Goal: Task Accomplishment & Management: Use online tool/utility

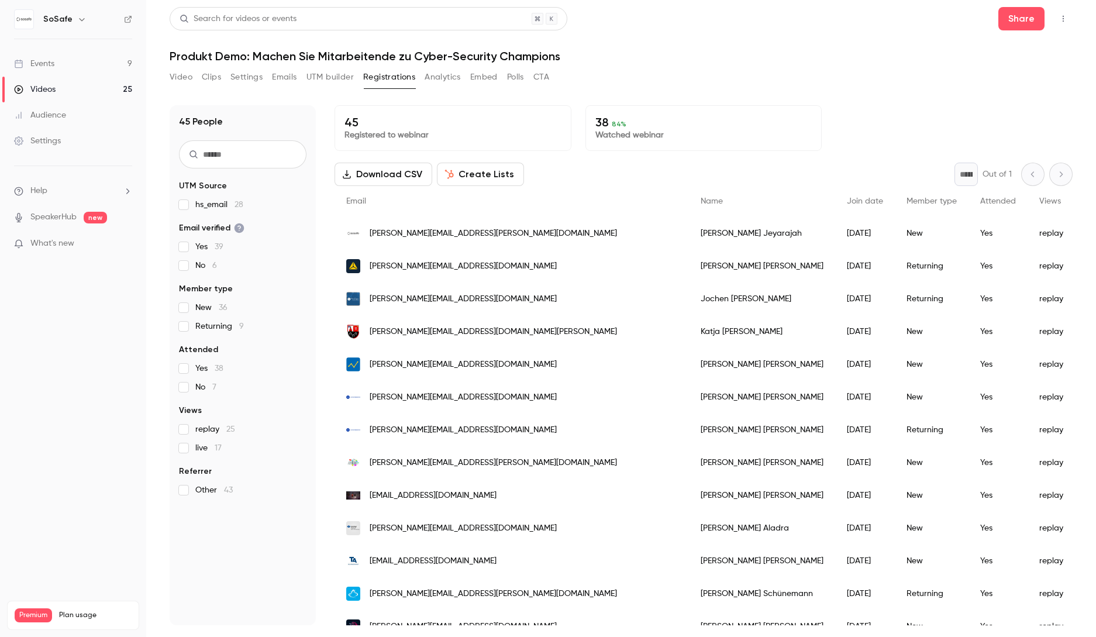
click at [56, 68] on link "Events 9" at bounding box center [73, 64] width 146 height 26
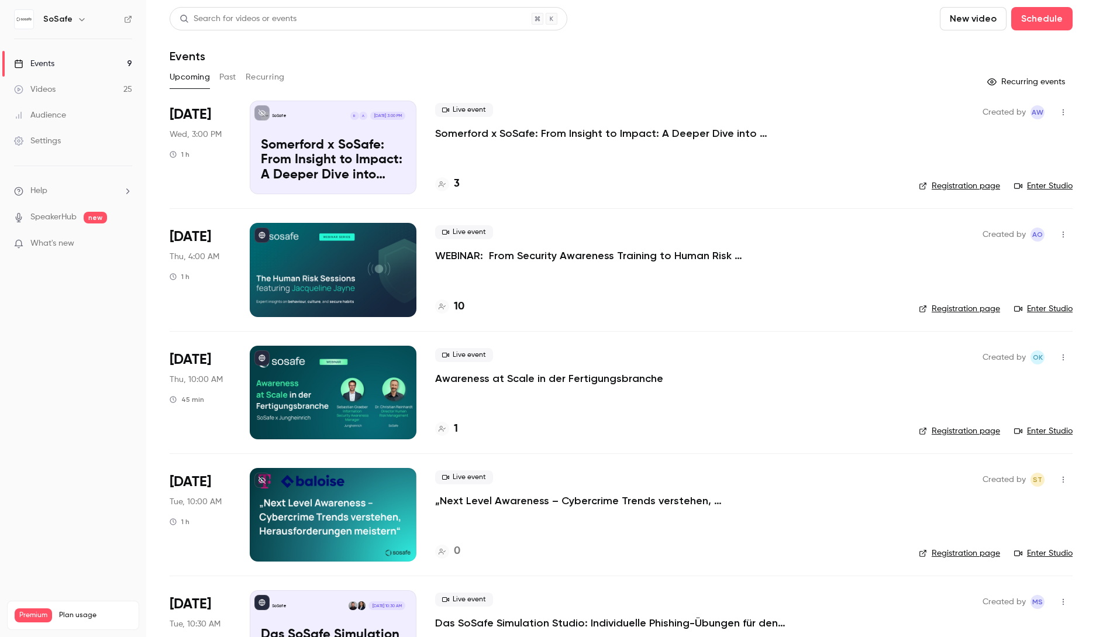
click at [222, 73] on button "Past" at bounding box center [227, 77] width 17 height 19
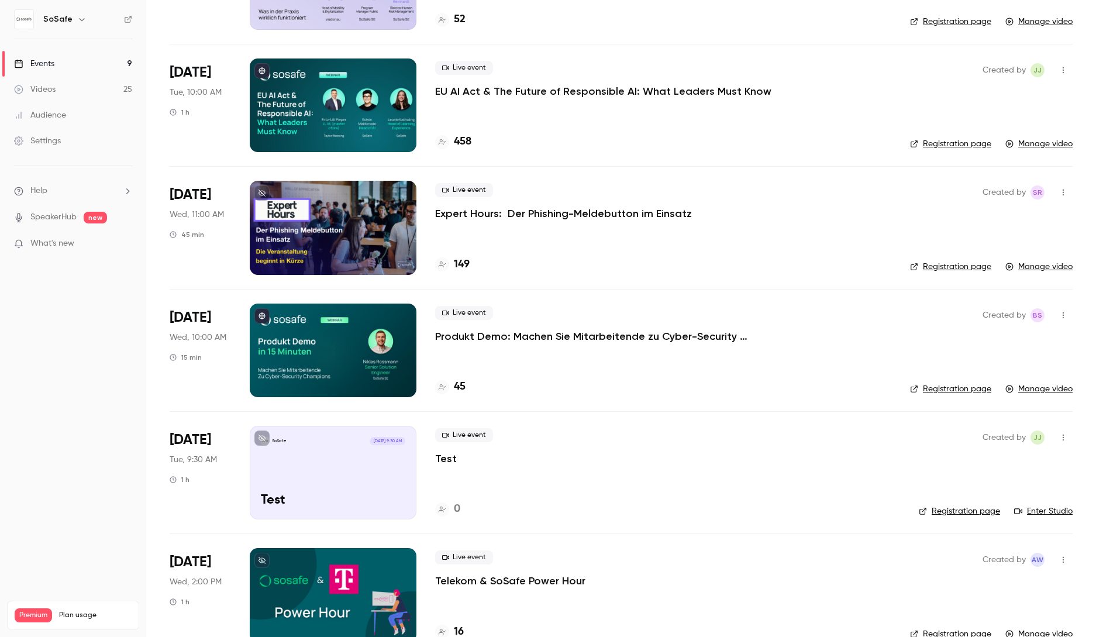
scroll to position [1648, 0]
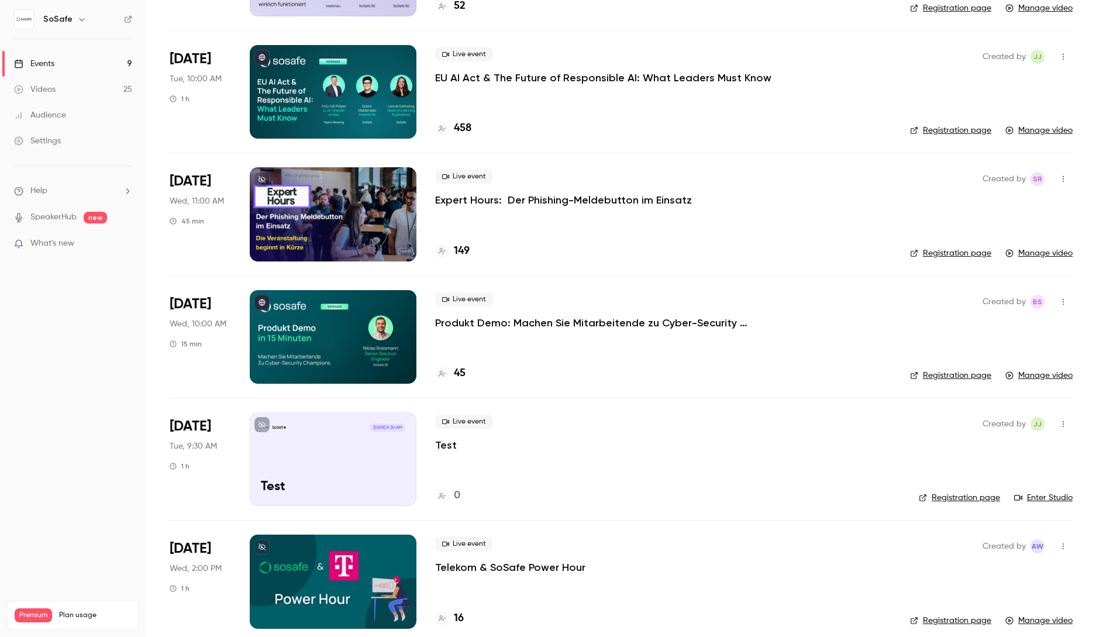
click at [551, 333] on div "Live event Produkt Demo: Machen Sie Mitarbeitende zu Cyber-Security Champions 45" at bounding box center [663, 337] width 456 height 94
click at [551, 324] on p "Produkt Demo: Machen Sie Mitarbeitende zu Cyber-Security Champions" at bounding box center [610, 323] width 351 height 14
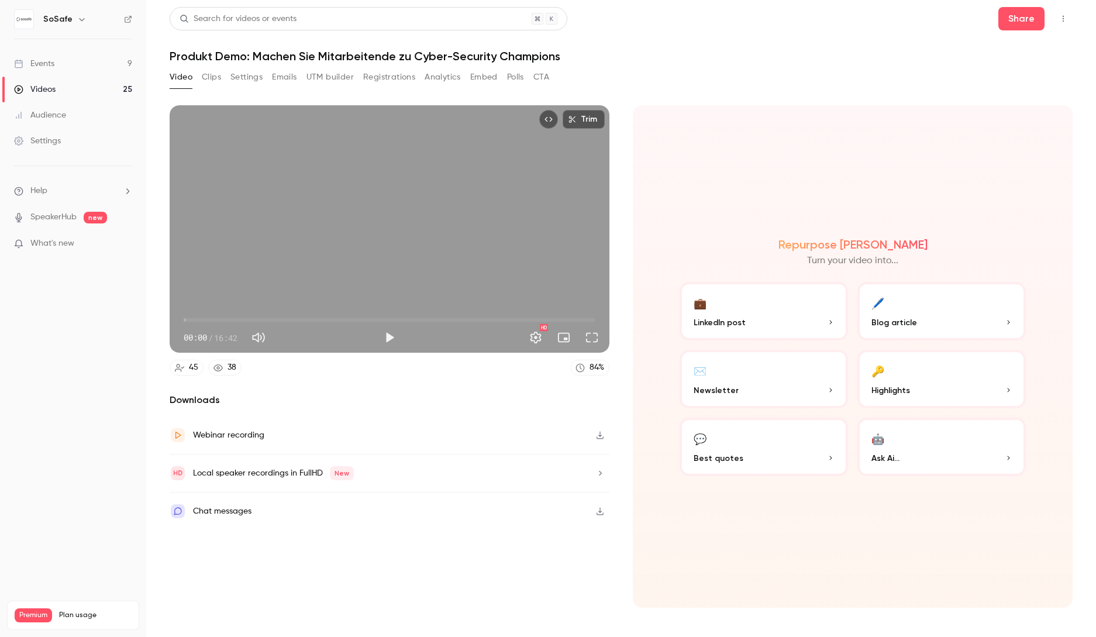
click at [380, 78] on button "Registrations" at bounding box center [389, 77] width 52 height 19
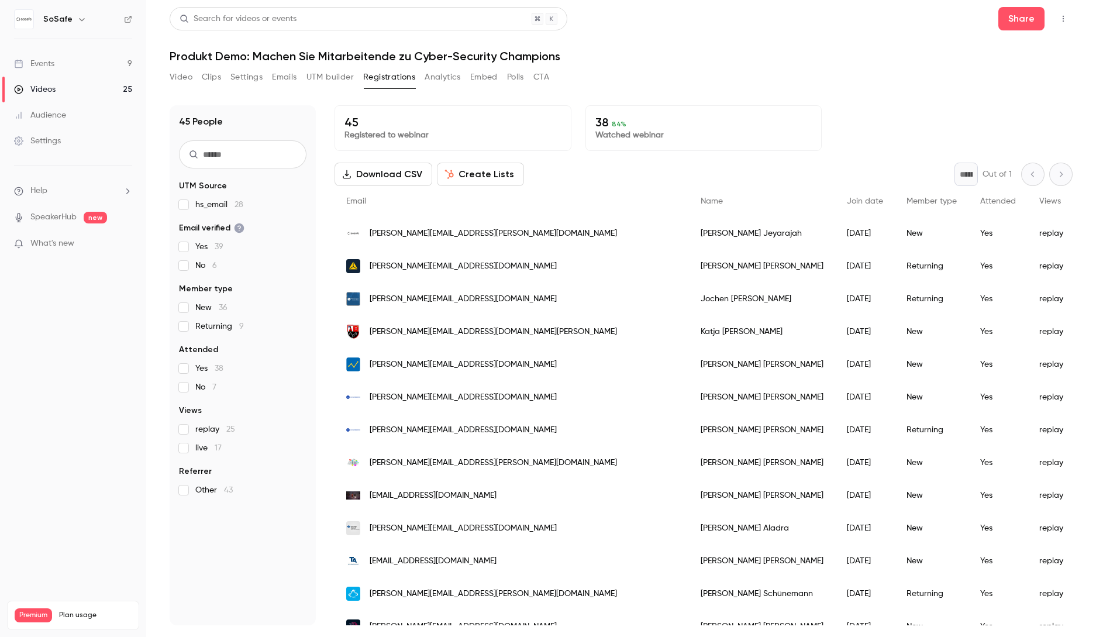
click at [456, 171] on button "Create Lists" at bounding box center [480, 174] width 87 height 23
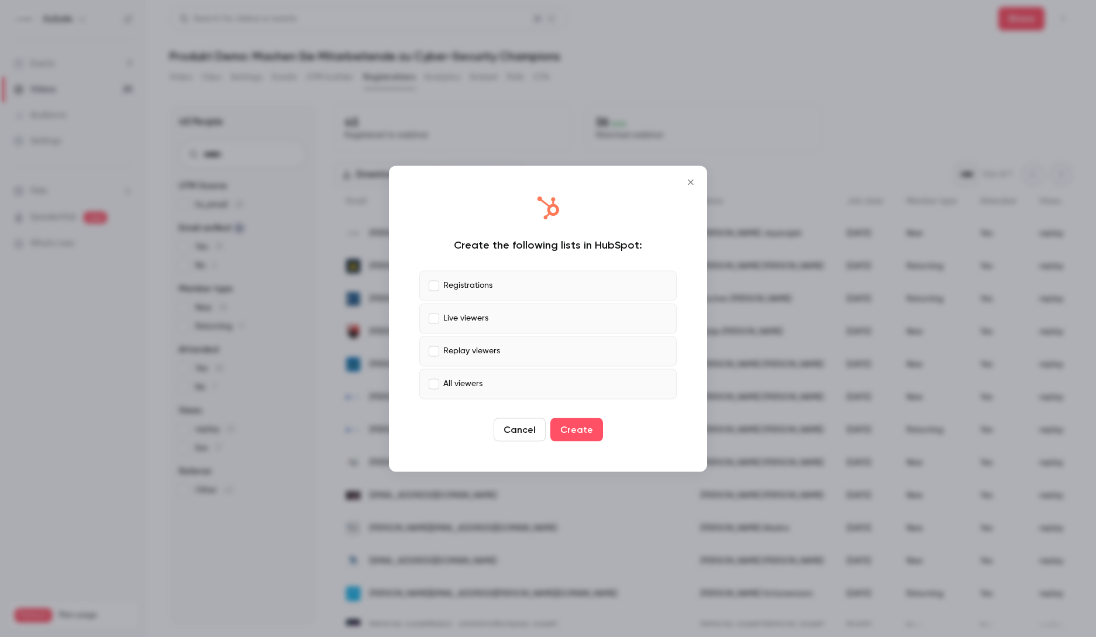
click at [477, 285] on p "Registrations" at bounding box center [467, 286] width 49 height 12
click at [470, 315] on p "Live viewers" at bounding box center [465, 318] width 45 height 12
click at [472, 384] on p "All viewers" at bounding box center [462, 384] width 39 height 12
click at [570, 428] on button "Create" at bounding box center [577, 429] width 53 height 23
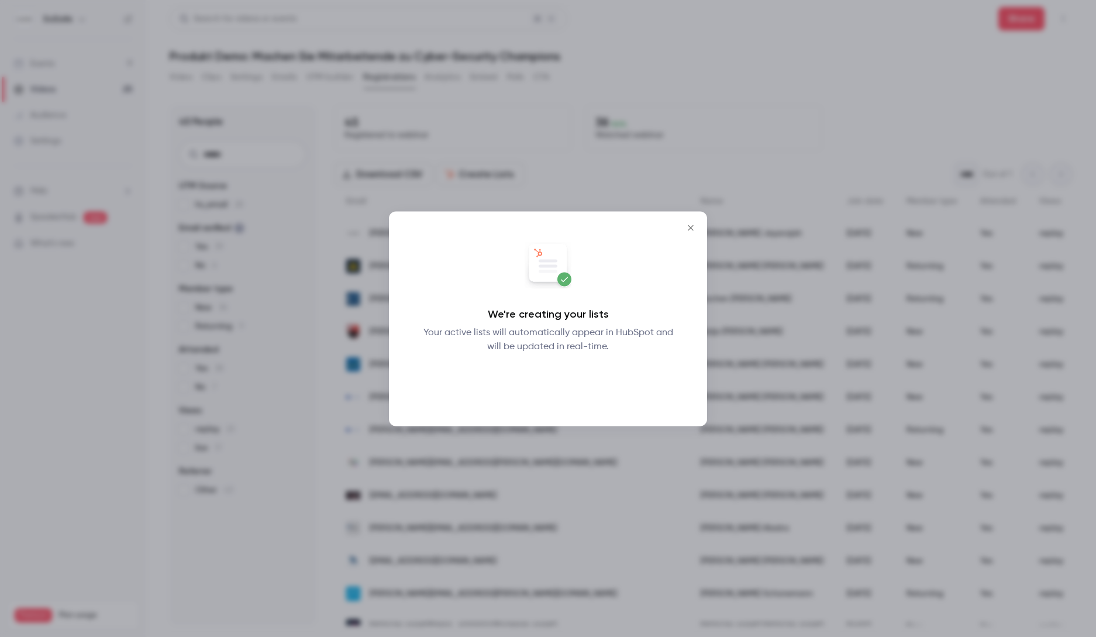
click at [550, 377] on button "Okay" at bounding box center [548, 383] width 43 height 23
